Goal: Task Accomplishment & Management: Manage account settings

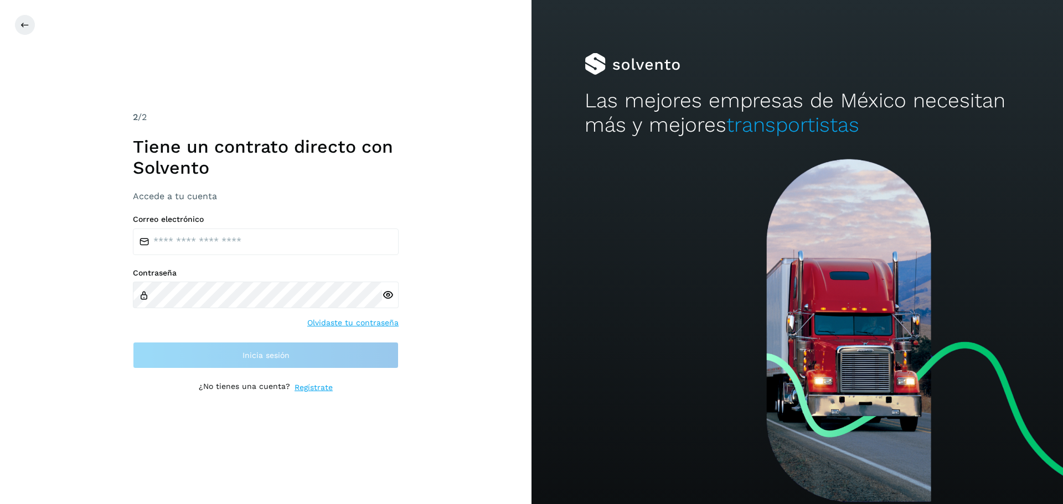
click at [213, 247] on input "email" at bounding box center [266, 242] width 266 height 27
type input "**********"
click at [391, 295] on div at bounding box center [390, 295] width 17 height 27
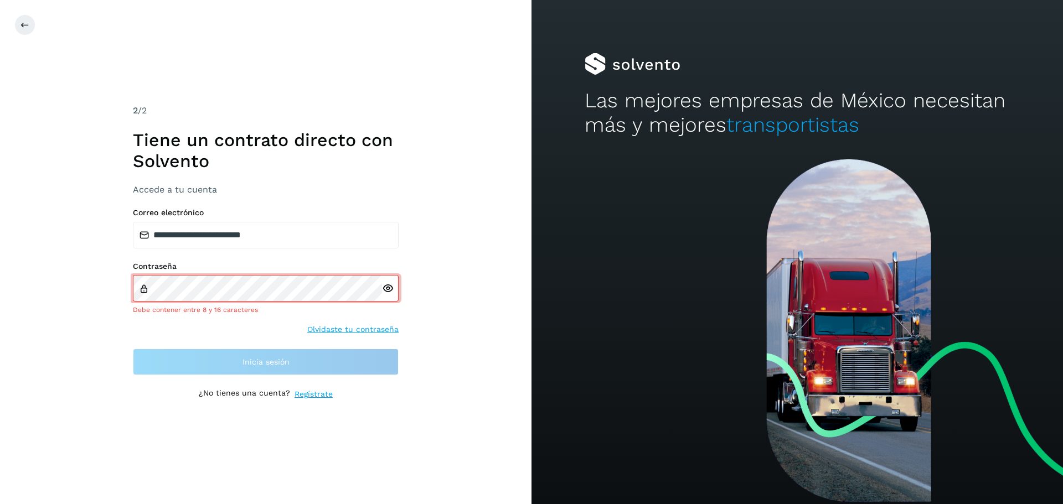
click at [386, 294] on icon at bounding box center [388, 289] width 12 height 12
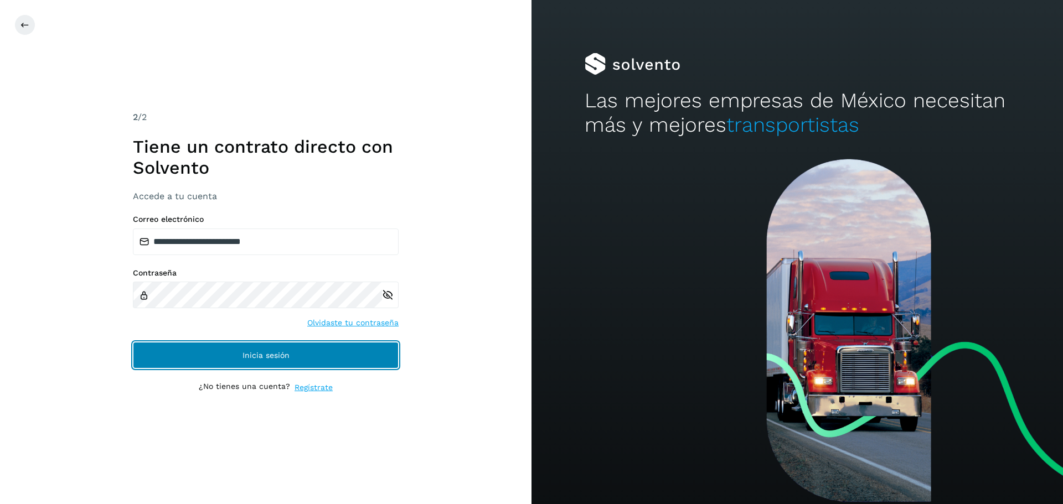
click at [285, 362] on button "Inicia sesión" at bounding box center [266, 355] width 266 height 27
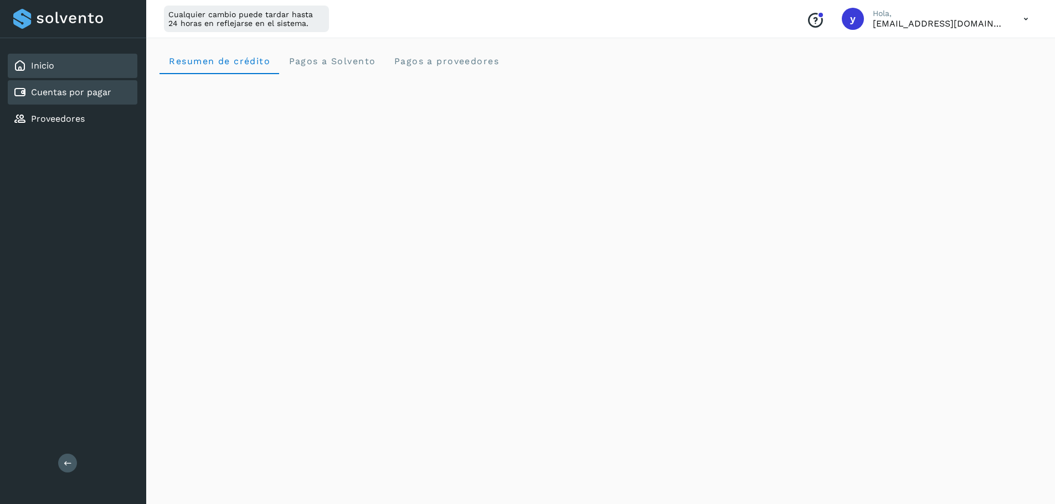
click at [78, 84] on div "Cuentas por pagar" at bounding box center [73, 92] width 130 height 24
